Goal: Task Accomplishment & Management: Manage account settings

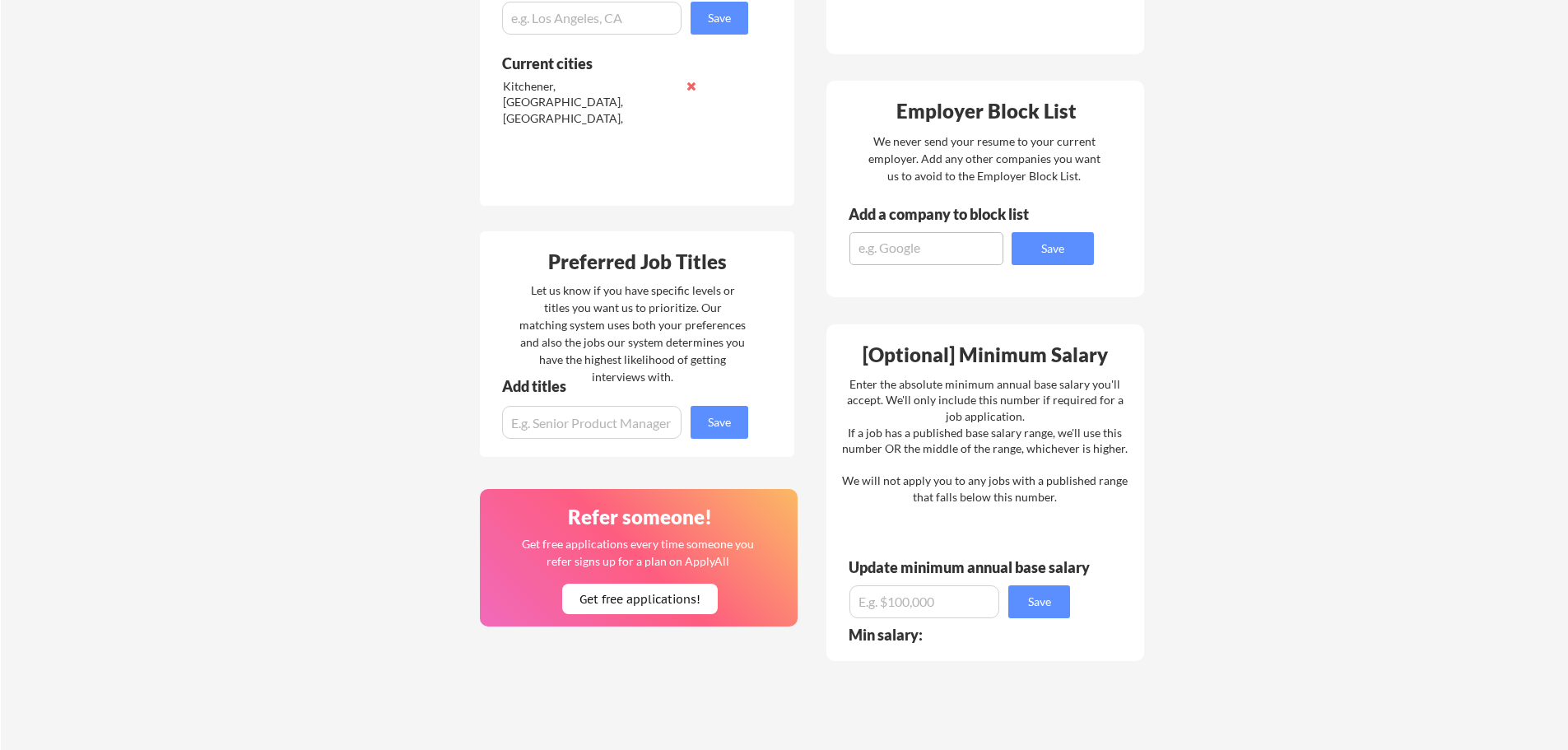
scroll to position [576, 0]
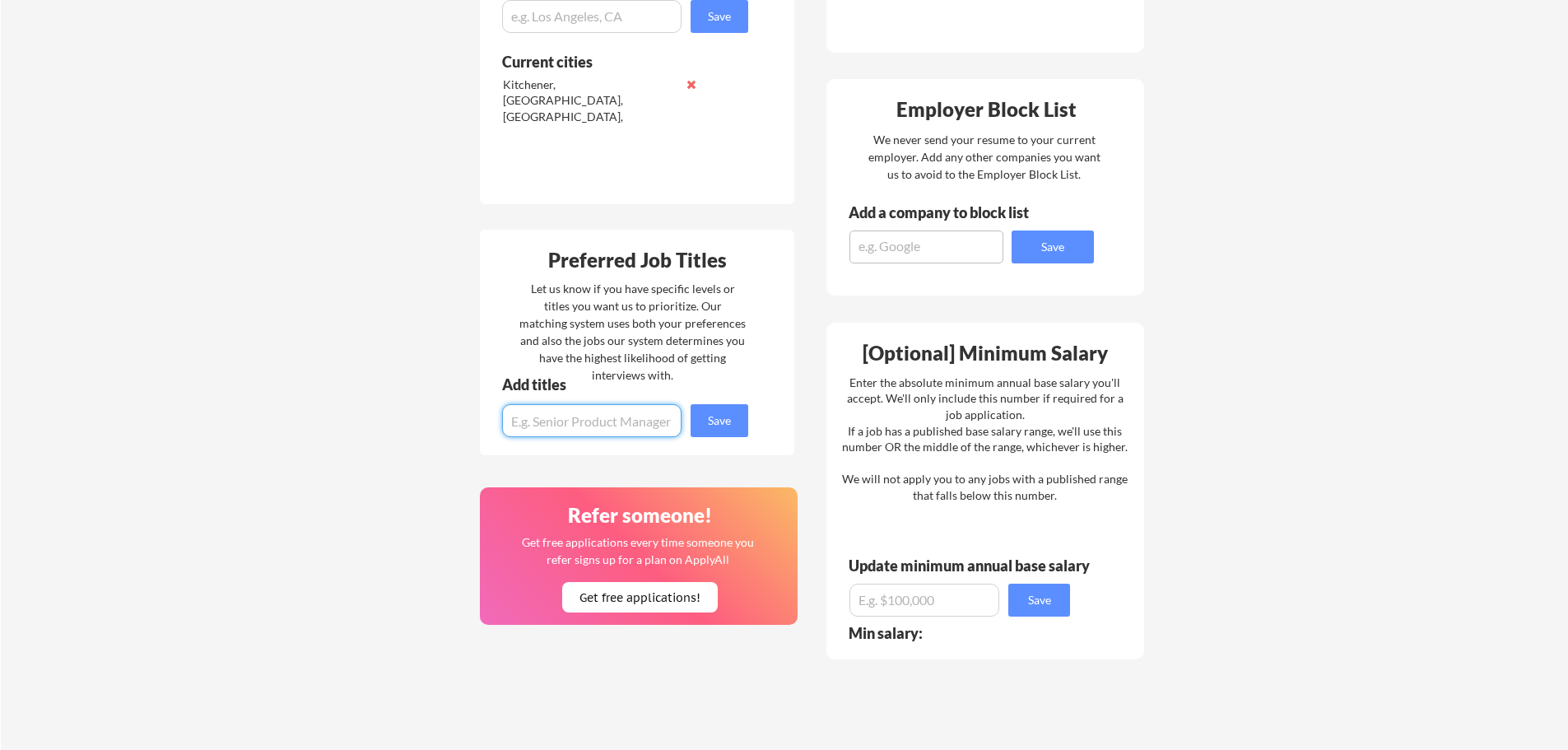
click at [626, 423] on input "input" at bounding box center [592, 421] width 180 height 33
type input "GRC Analyst, Risk Management Specialist, Compliance Specialist, Third Party Risk"
click at [737, 425] on button "Save" at bounding box center [719, 421] width 58 height 33
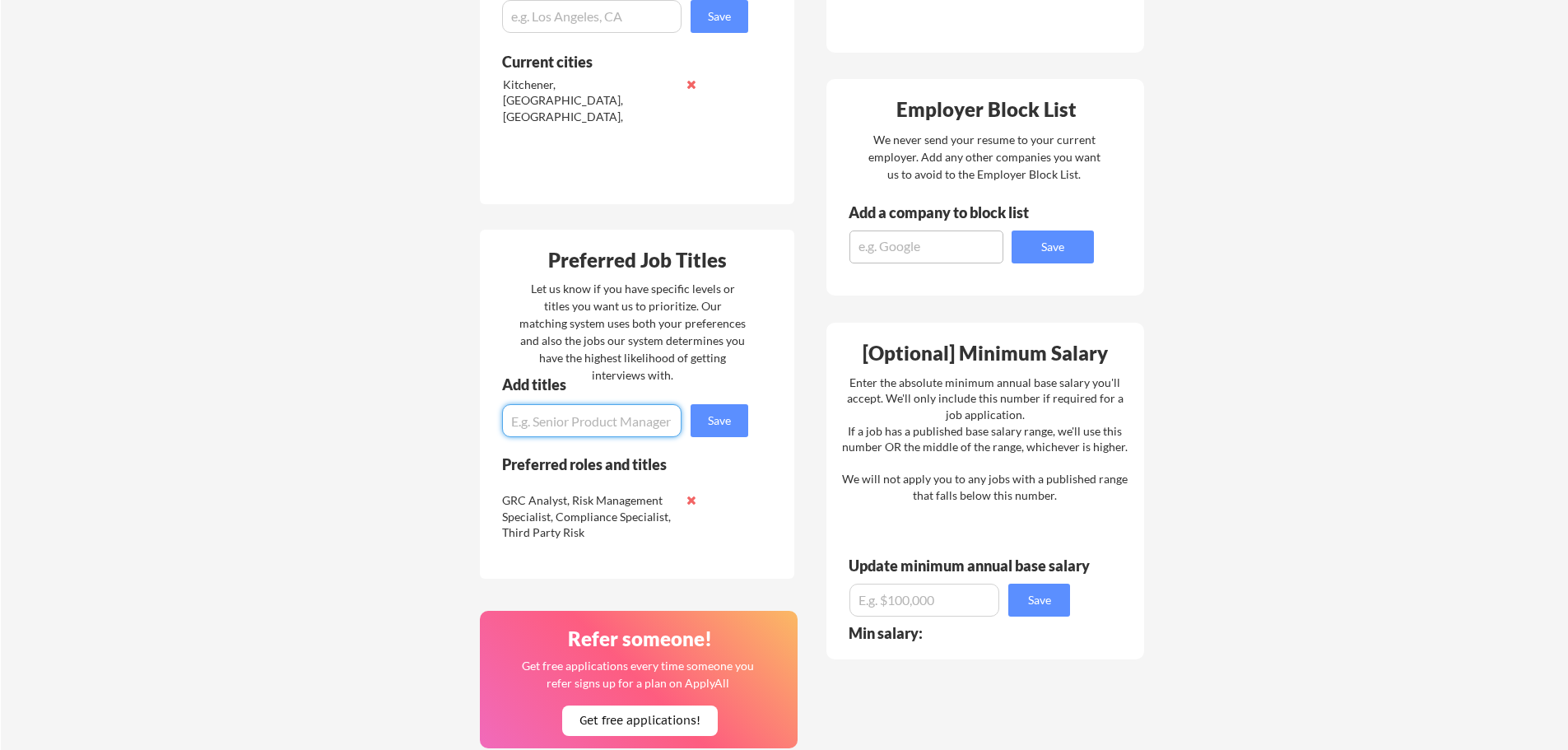
type input "o"
type input "Governance Risk and Compliance"
click at [732, 415] on button "Save" at bounding box center [719, 421] width 58 height 33
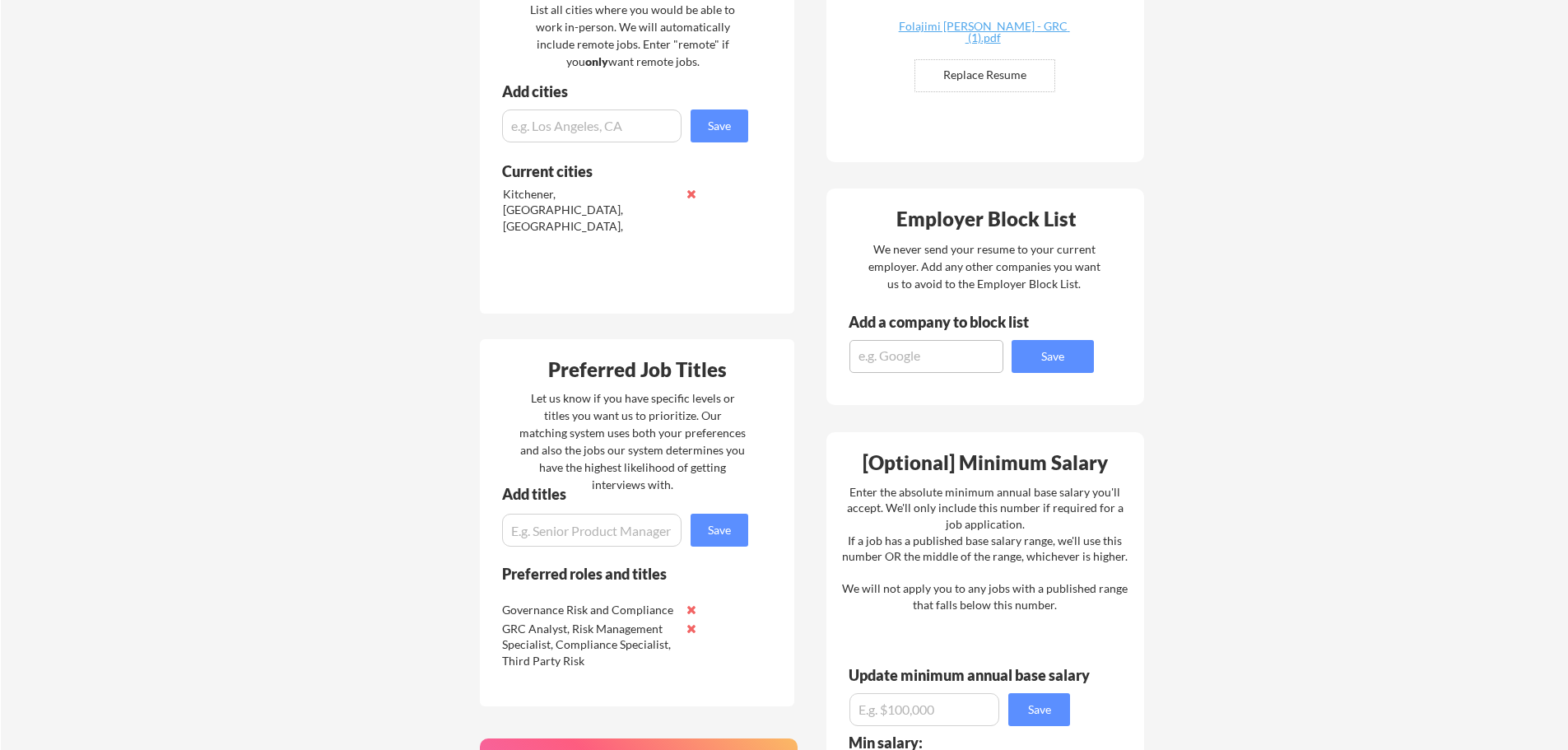
scroll to position [494, 0]
